Goal: Task Accomplishment & Management: Manage account settings

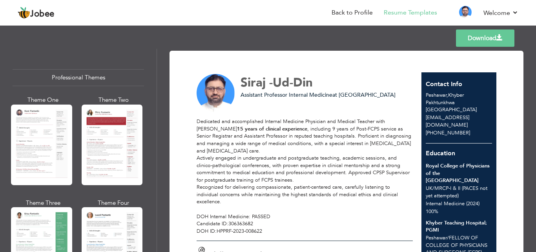
scroll to position [177, 0]
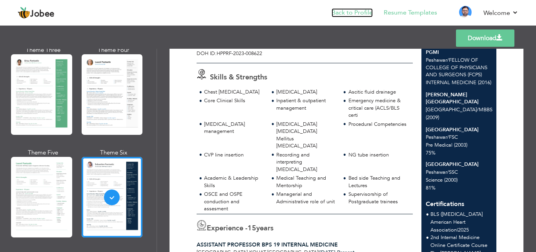
click at [348, 9] on link "Back to Profile" at bounding box center [352, 12] width 41 height 9
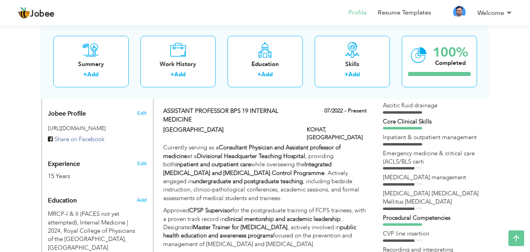
scroll to position [251, 0]
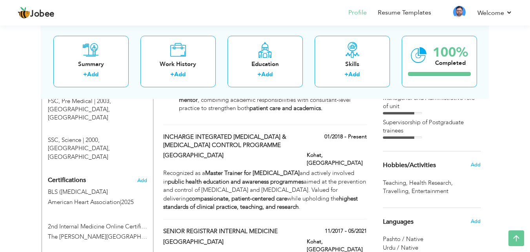
scroll to position [565, 0]
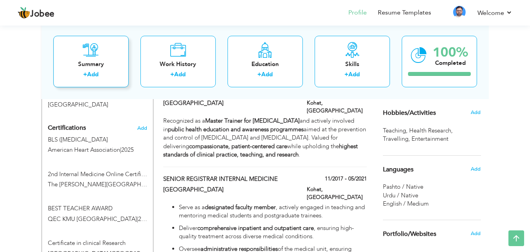
click at [99, 58] on div "Summary + Add" at bounding box center [90, 60] width 75 height 51
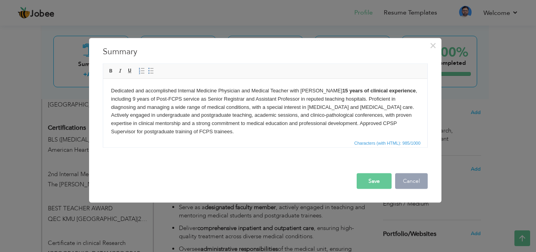
click at [405, 179] on button "Cancel" at bounding box center [411, 181] width 33 height 16
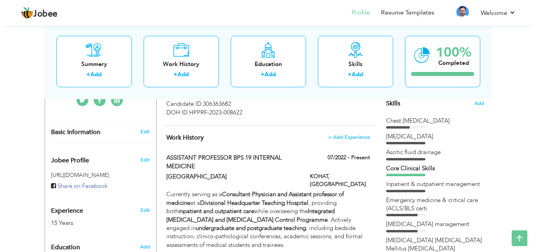
scroll to position [204, 0]
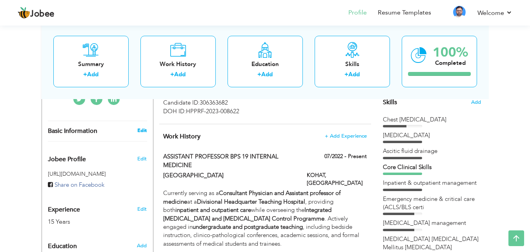
click at [146, 134] on link "Edit" at bounding box center [141, 130] width 9 height 7
type input "Siraj"
type input "-Ud-Din"
type input "[PHONE_NUMBER]"
select select "number:166"
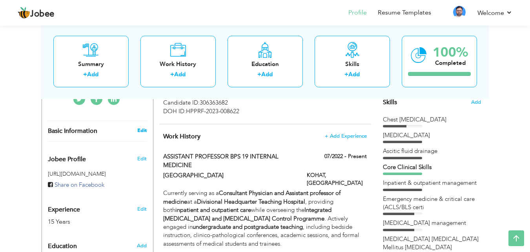
type input "Khyber Pakhtunkhwa"
type input "Peshawar"
select select "number:17"
type input "[GEOGRAPHIC_DATA]"
type input "Assistant Professor Internal Medicine"
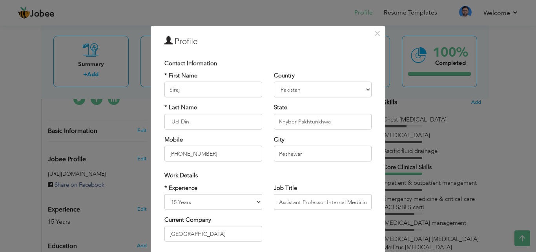
click at [252, 106] on div "* Last Name -Ud-Din" at bounding box center [213, 116] width 98 height 26
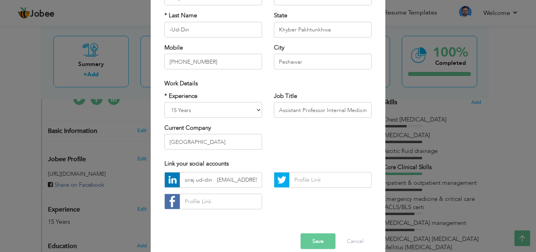
scroll to position [93, 0]
click at [212, 182] on input "siraj ud-din drsiraj180@gmail.com" at bounding box center [221, 179] width 82 height 16
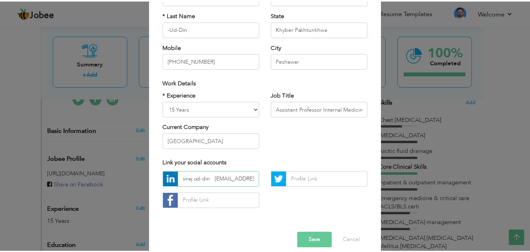
scroll to position [0, 0]
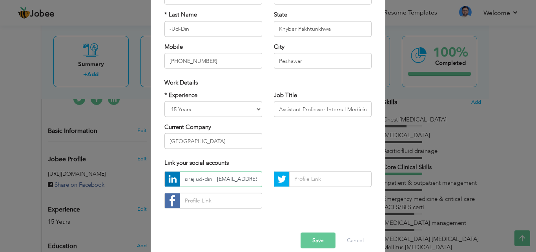
drag, startPoint x: 256, startPoint y: 179, endPoint x: 177, endPoint y: 178, distance: 79.3
click at [180, 178] on input "siraj ud-din drsiraj180@gmail.com" at bounding box center [221, 179] width 82 height 16
type input "m"
click at [315, 239] on button "Save" at bounding box center [318, 240] width 35 height 16
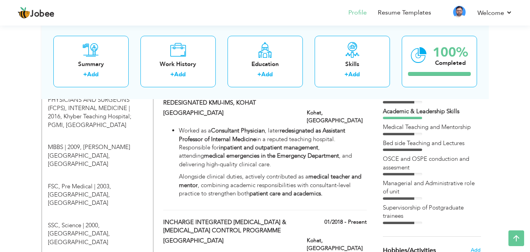
scroll to position [408, 0]
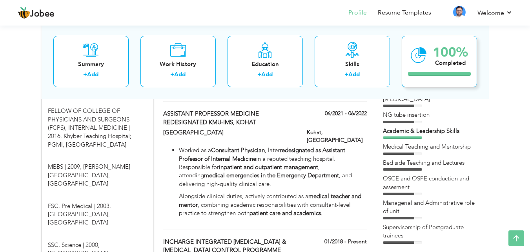
drag, startPoint x: 435, startPoint y: 51, endPoint x: 423, endPoint y: 44, distance: 13.6
click at [429, 52] on div "100% Completed" at bounding box center [439, 60] width 75 height 51
click at [411, 14] on link "Resume Templates" at bounding box center [404, 12] width 53 height 9
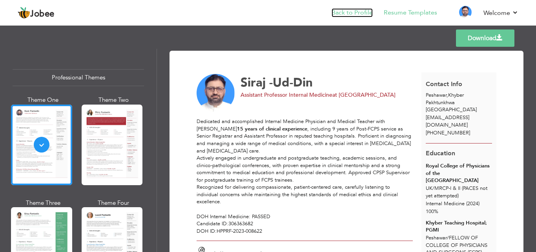
click at [367, 13] on link "Back to Profile" at bounding box center [352, 12] width 41 height 9
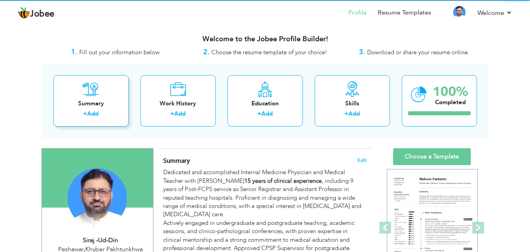
click at [60, 119] on div "+ Add" at bounding box center [91, 115] width 63 height 10
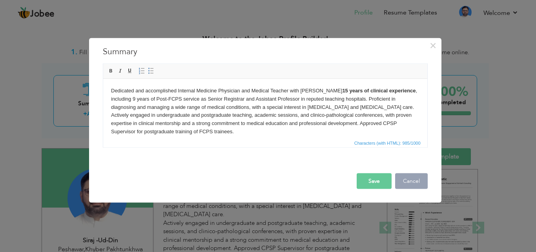
click at [419, 175] on button "Cancel" at bounding box center [411, 181] width 33 height 16
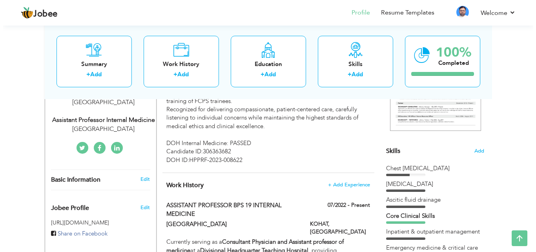
scroll to position [157, 0]
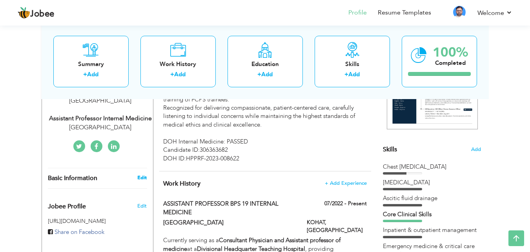
click at [141, 181] on link "Edit" at bounding box center [141, 177] width 9 height 7
type input "Siraj"
type input "-Ud-Din"
type input "+923349678523"
select select "number:166"
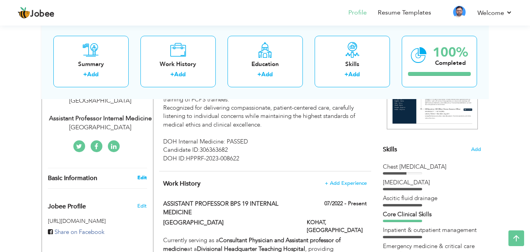
type input "Khyber Pakhtunkhwa"
type input "Peshawar"
select select "number:17"
type input "Khyber Medical University Institute of Medical Sciences Kohat Pakistan"
type input "Assistant Professor Internal Medicine"
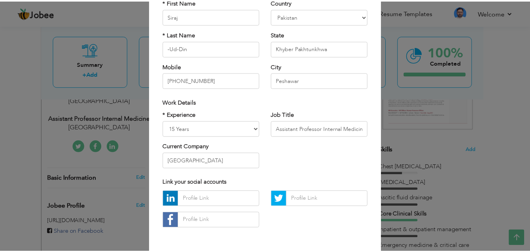
scroll to position [102, 0]
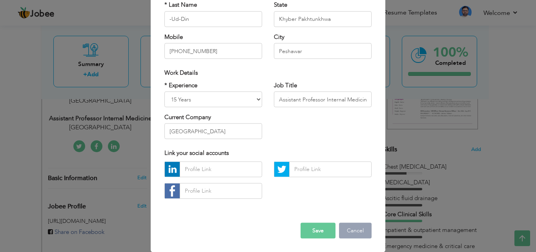
click at [349, 233] on button "Cancel" at bounding box center [355, 230] width 33 height 16
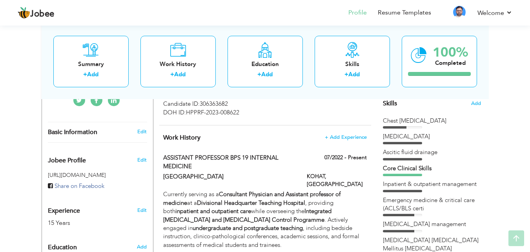
scroll to position [204, 0]
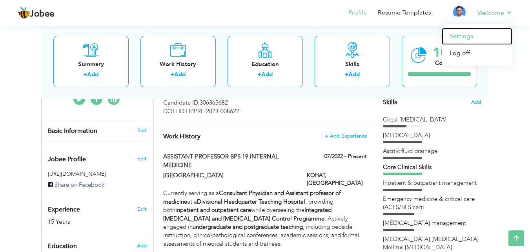
click at [465, 37] on link "Settings" at bounding box center [477, 36] width 71 height 17
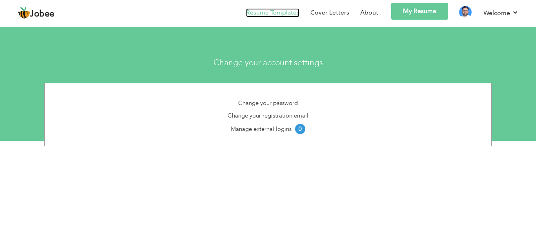
click at [272, 10] on link "Resume Templates" at bounding box center [272, 12] width 53 height 9
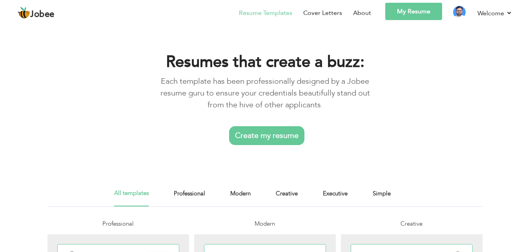
click at [403, 10] on link "My Resume" at bounding box center [413, 11] width 57 height 17
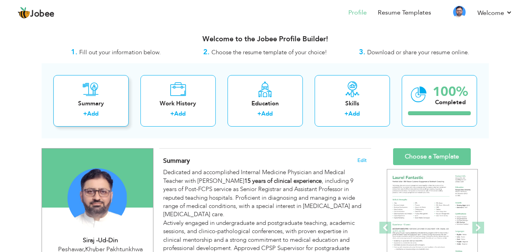
click at [94, 87] on icon at bounding box center [91, 89] width 16 height 16
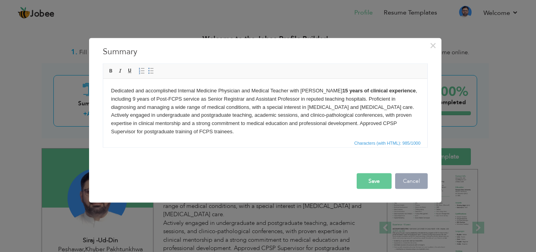
click at [422, 181] on button "Cancel" at bounding box center [411, 181] width 33 height 16
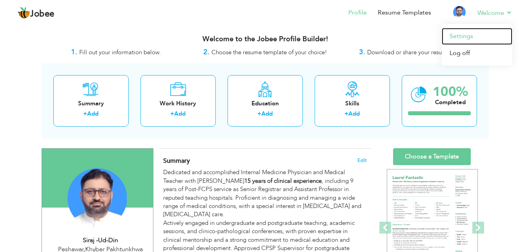
click at [466, 34] on link "Settings" at bounding box center [477, 36] width 71 height 17
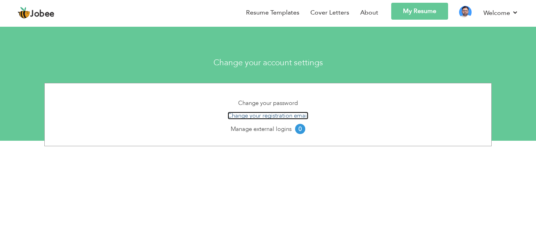
click at [282, 115] on link "Change your registration email" at bounding box center [268, 115] width 81 height 8
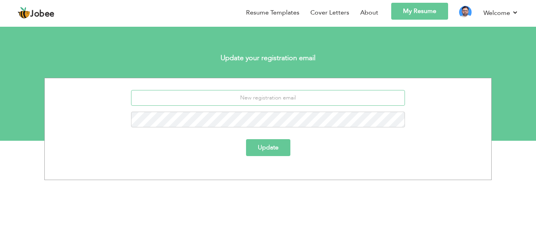
click at [274, 99] on input "email" at bounding box center [268, 98] width 274 height 16
type input "[EMAIL_ADDRESS][DOMAIN_NAME]"
click at [271, 142] on button "Update" at bounding box center [268, 147] width 44 height 17
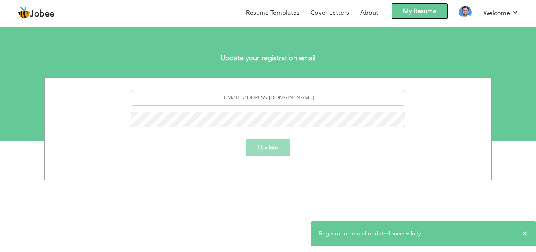
click at [410, 11] on link "My Resume" at bounding box center [419, 11] width 57 height 17
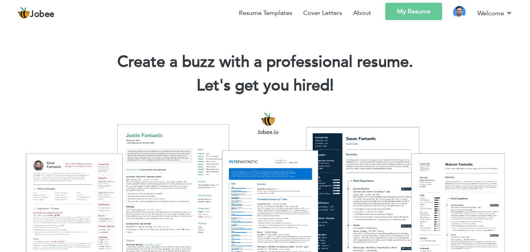
click at [409, 15] on link "My Resume" at bounding box center [413, 11] width 57 height 17
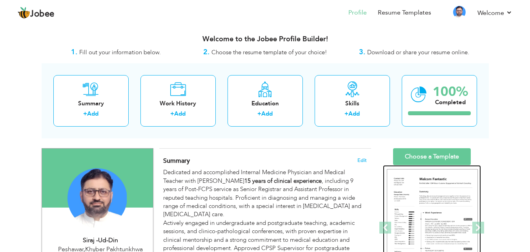
click at [428, 200] on img at bounding box center [432, 228] width 91 height 118
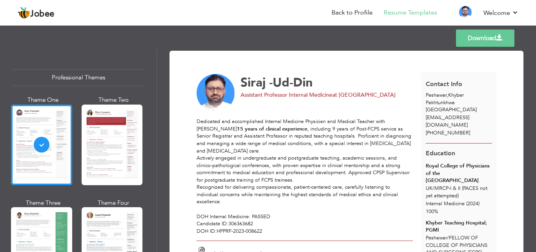
click at [355, 12] on link "Back to Profile" at bounding box center [352, 12] width 41 height 9
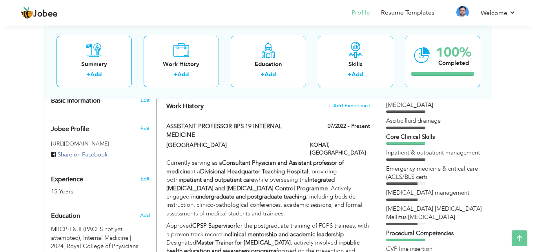
scroll to position [235, 0]
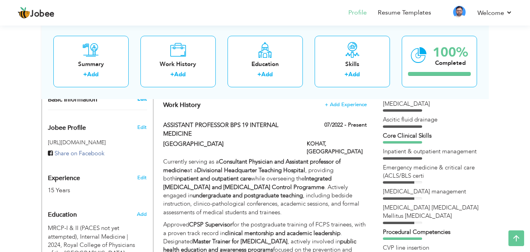
click at [142, 102] on link "Edit" at bounding box center [141, 98] width 9 height 7
type input "Siraj"
type input "-Ud-Din"
type input "[PHONE_NUMBER]"
select select "number:166"
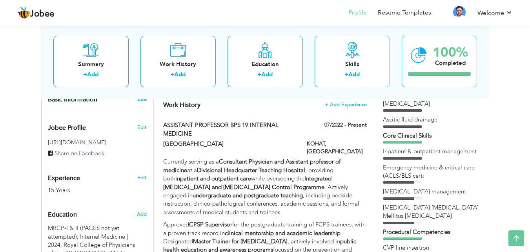
type input "Khyber Pakhtunkhwa"
type input "Peshawar"
select select "number:17"
type input "[GEOGRAPHIC_DATA]"
type input "Assistant Professor Internal Medicine"
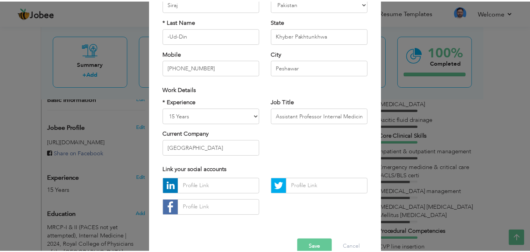
scroll to position [102, 0]
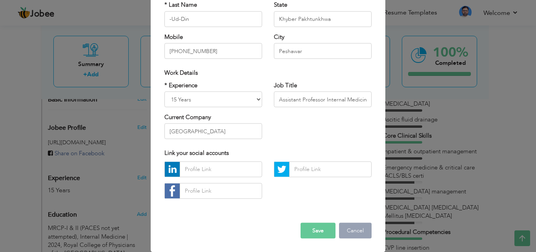
click at [350, 229] on button "Cancel" at bounding box center [355, 230] width 33 height 16
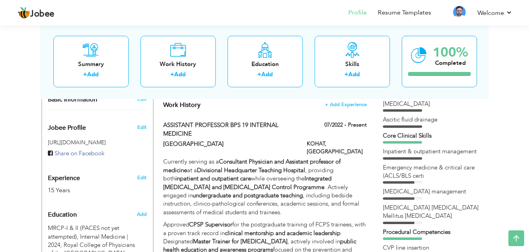
click at [144, 131] on span "Edit" at bounding box center [141, 127] width 9 height 7
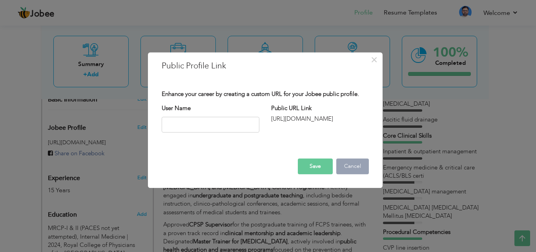
click at [349, 166] on button "Cancel" at bounding box center [352, 166] width 33 height 16
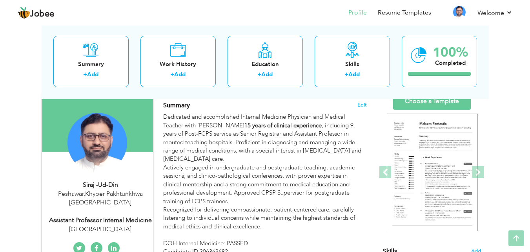
scroll to position [0, 0]
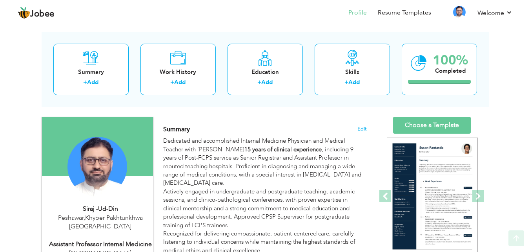
scroll to position [16, 0]
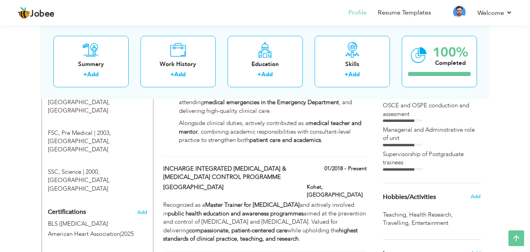
scroll to position [502, 0]
